Goal: Register for event/course

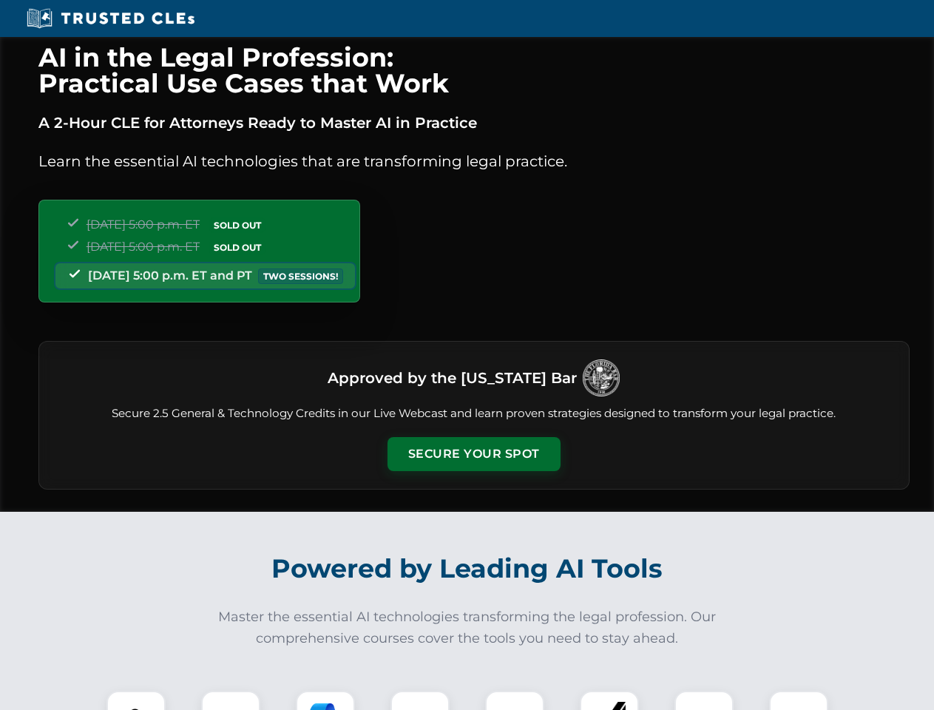
click at [473, 454] on button "Secure Your Spot" at bounding box center [473, 454] width 173 height 34
click at [136, 700] on img at bounding box center [136, 720] width 43 height 43
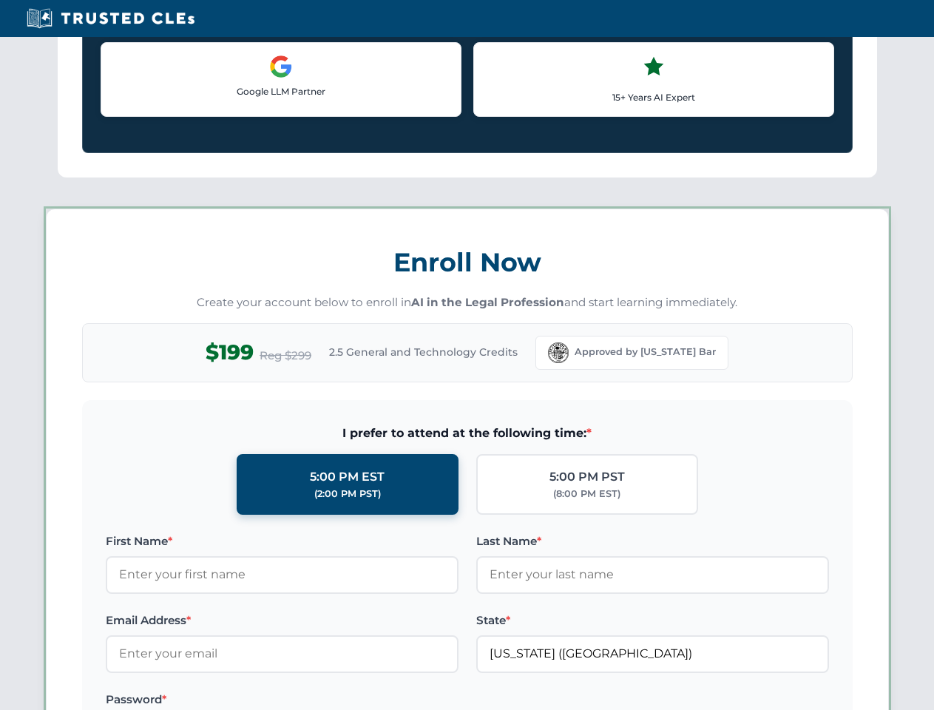
click at [325, 700] on label "Password *" at bounding box center [282, 700] width 353 height 18
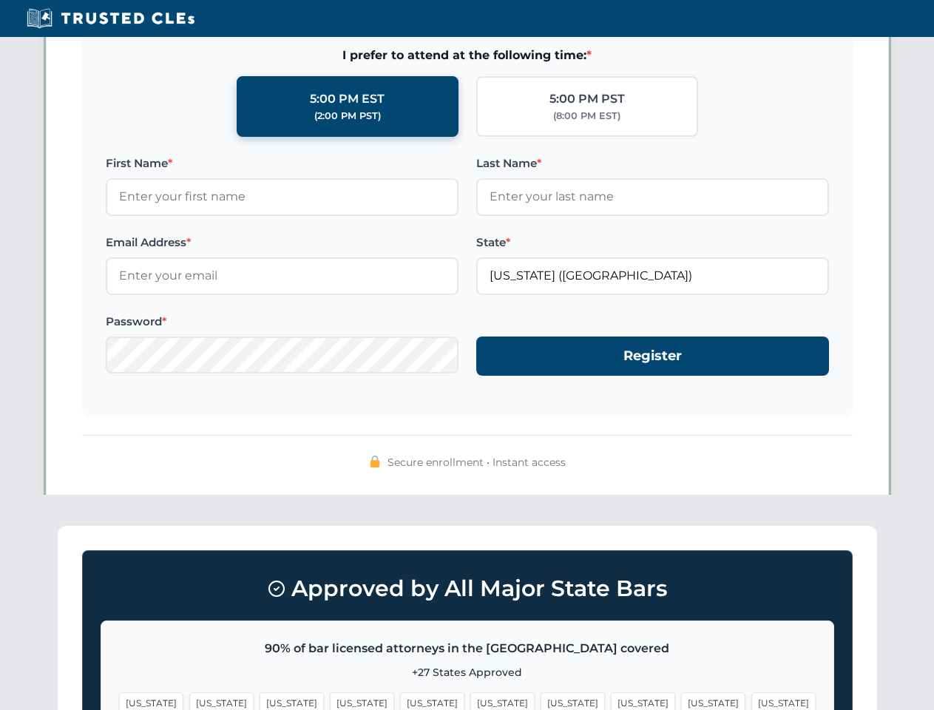
click at [681, 700] on span "[US_STATE]" at bounding box center [713, 702] width 64 height 21
